Goal: Task Accomplishment & Management: Use online tool/utility

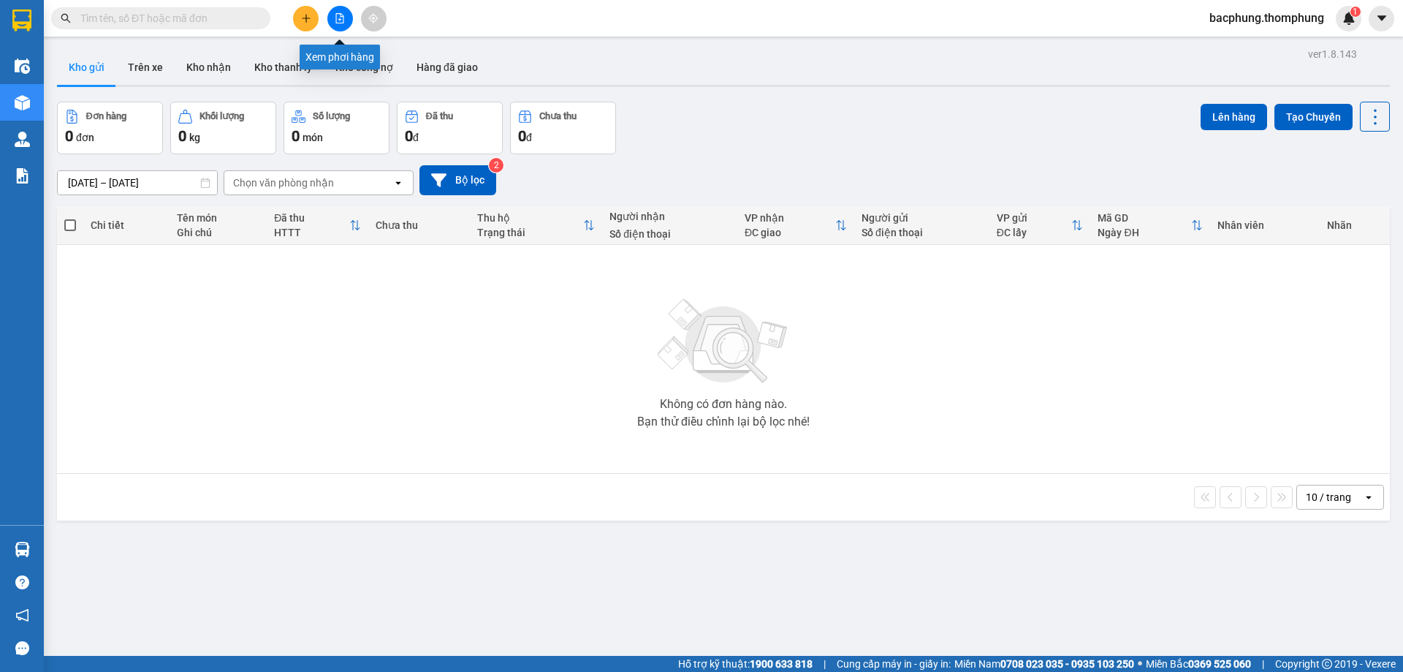
click at [339, 25] on button at bounding box center [340, 19] width 26 height 26
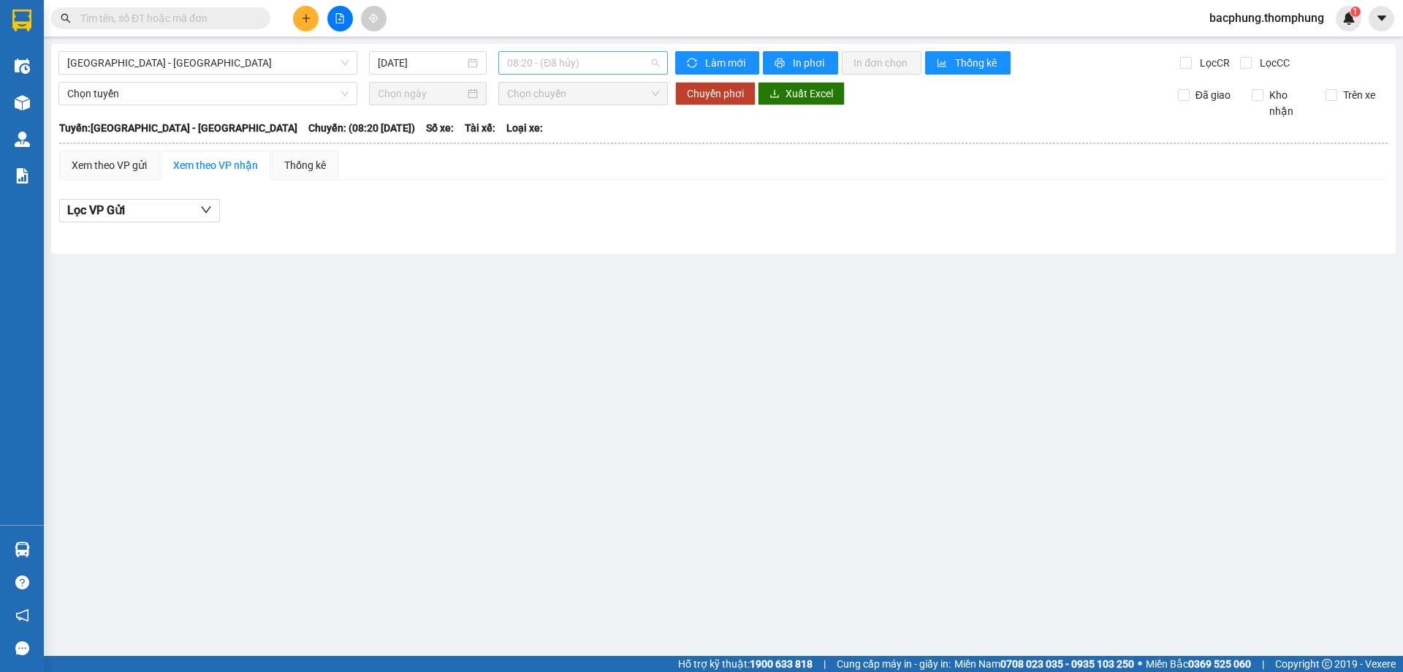
click at [605, 65] on span "08:20 - (Đã hủy)" at bounding box center [583, 63] width 152 height 22
click at [554, 188] on div "13:30" at bounding box center [564, 186] width 114 height 16
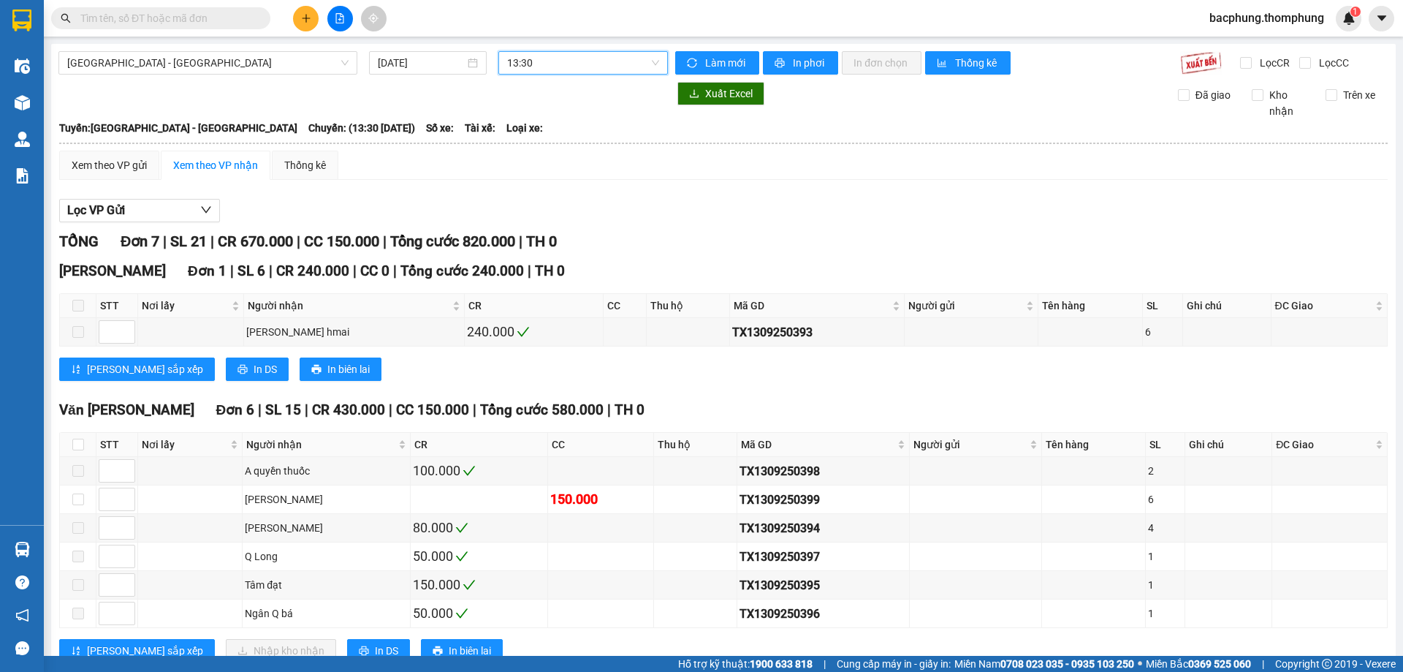
click at [560, 69] on span "13:30" at bounding box center [583, 63] width 152 height 22
click at [539, 234] on div "16:30" at bounding box center [561, 232] width 114 height 16
